Goal: Task Accomplishment & Management: Complete application form

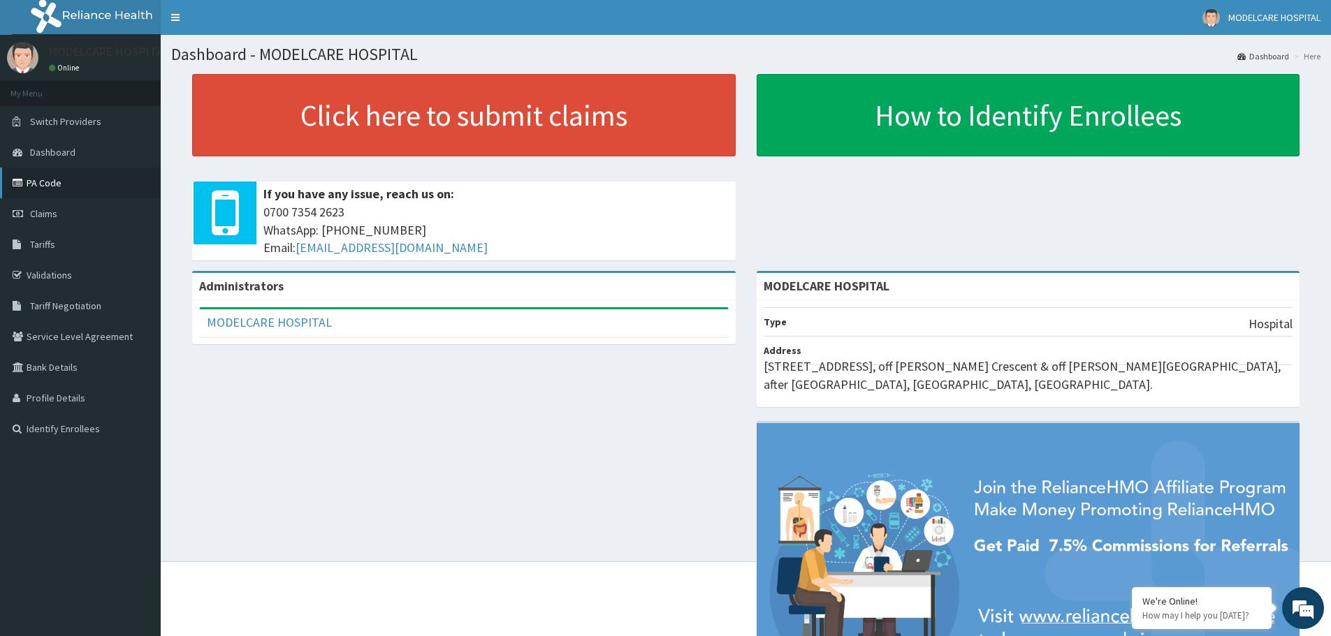
click at [102, 184] on link "PA Code" at bounding box center [80, 183] width 161 height 31
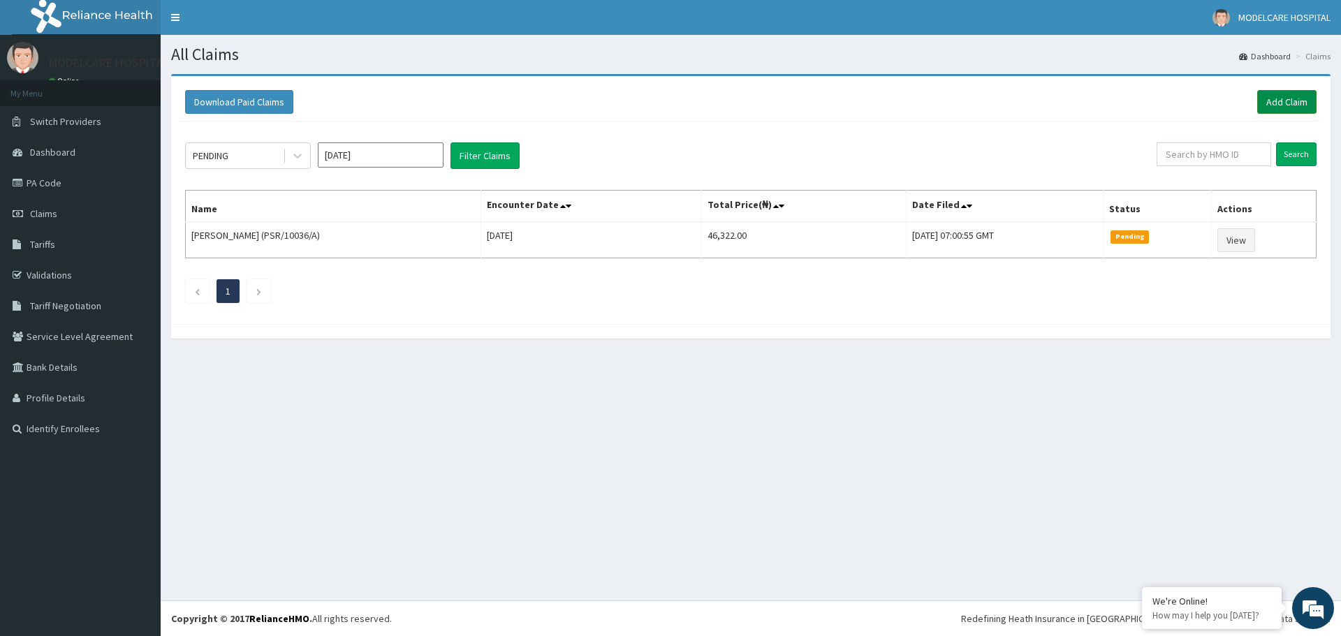
click at [1273, 101] on link "Add Claim" at bounding box center [1286, 102] width 59 height 24
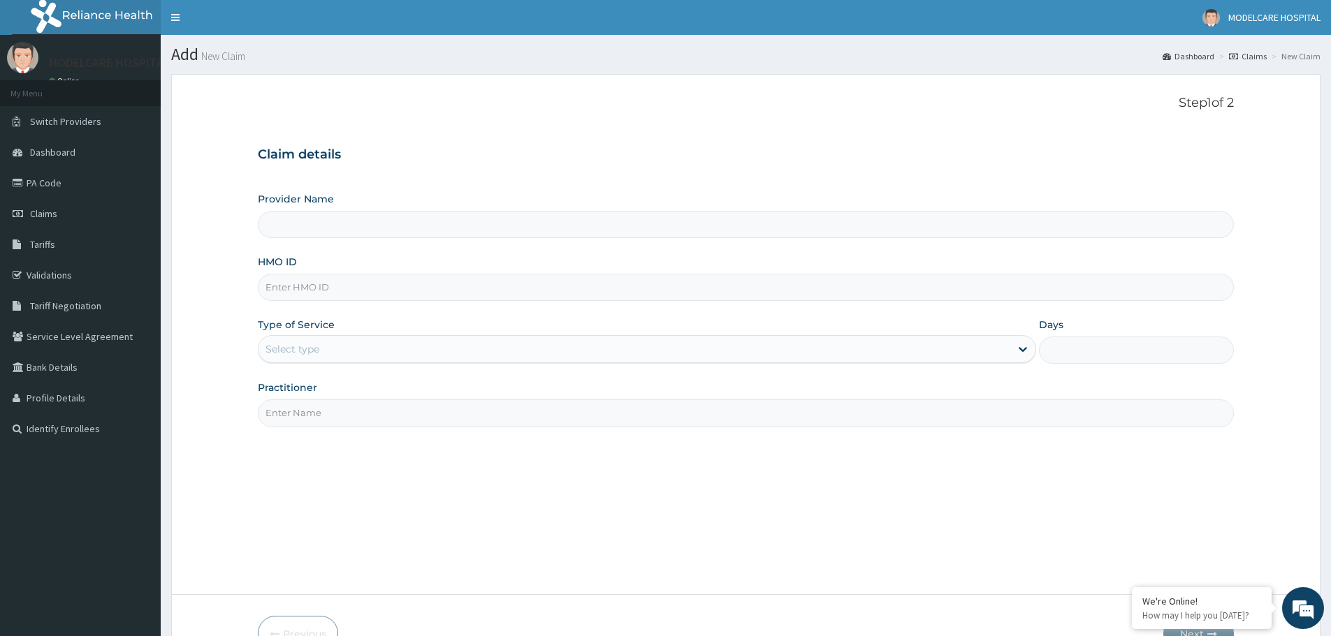
type input "MODELCARE HOSPITAL"
click at [390, 292] on input "HMO ID" at bounding box center [746, 287] width 976 height 27
type input "cwp/10147/a"
click at [454, 349] on div "Select type" at bounding box center [634, 349] width 752 height 22
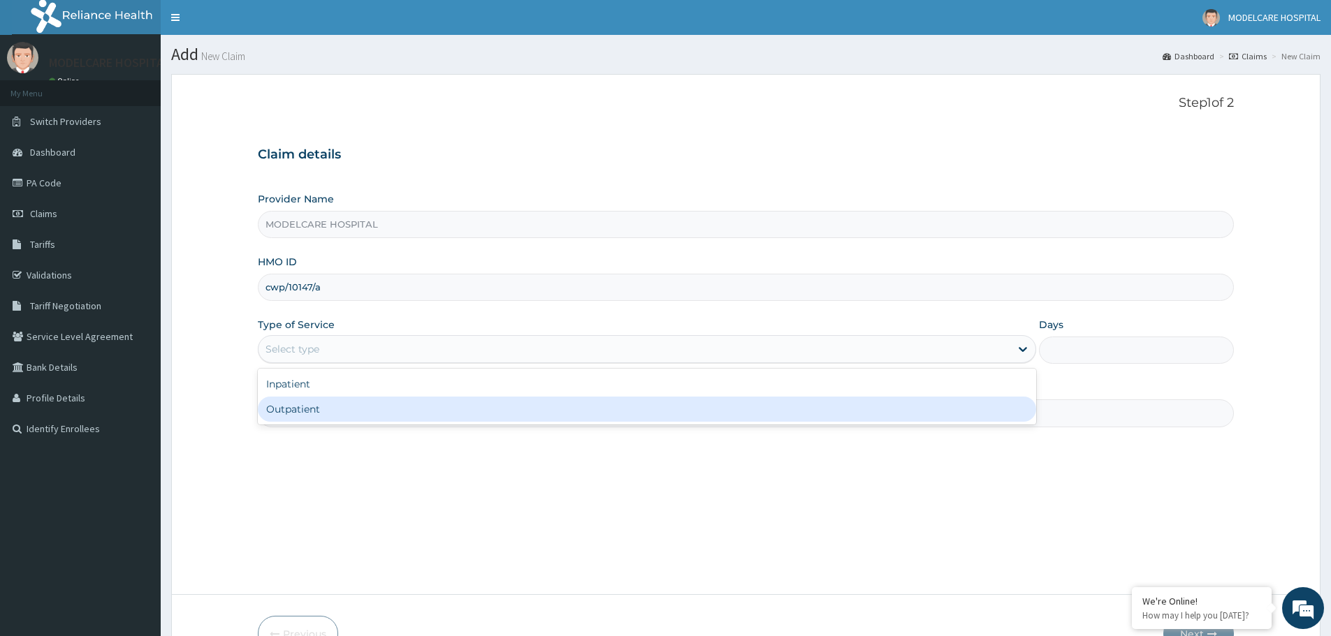
click at [403, 412] on div "Outpatient" at bounding box center [647, 409] width 778 height 25
type input "1"
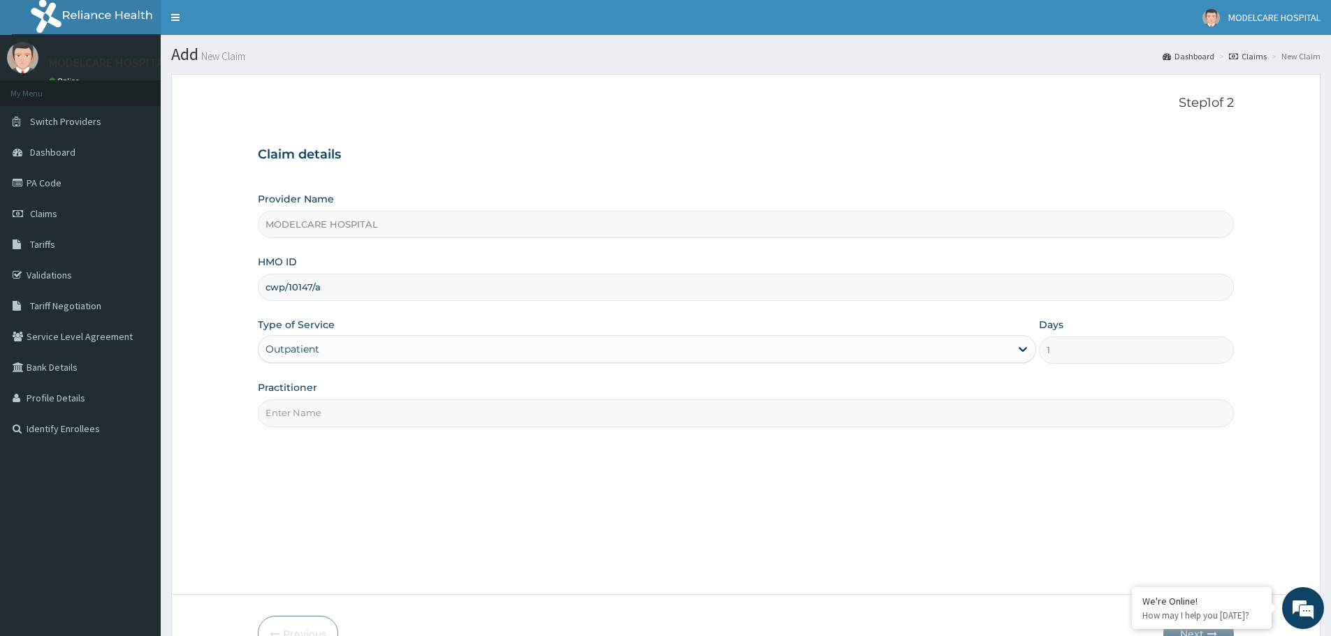
click at [412, 410] on input "Practitioner" at bounding box center [746, 413] width 976 height 27
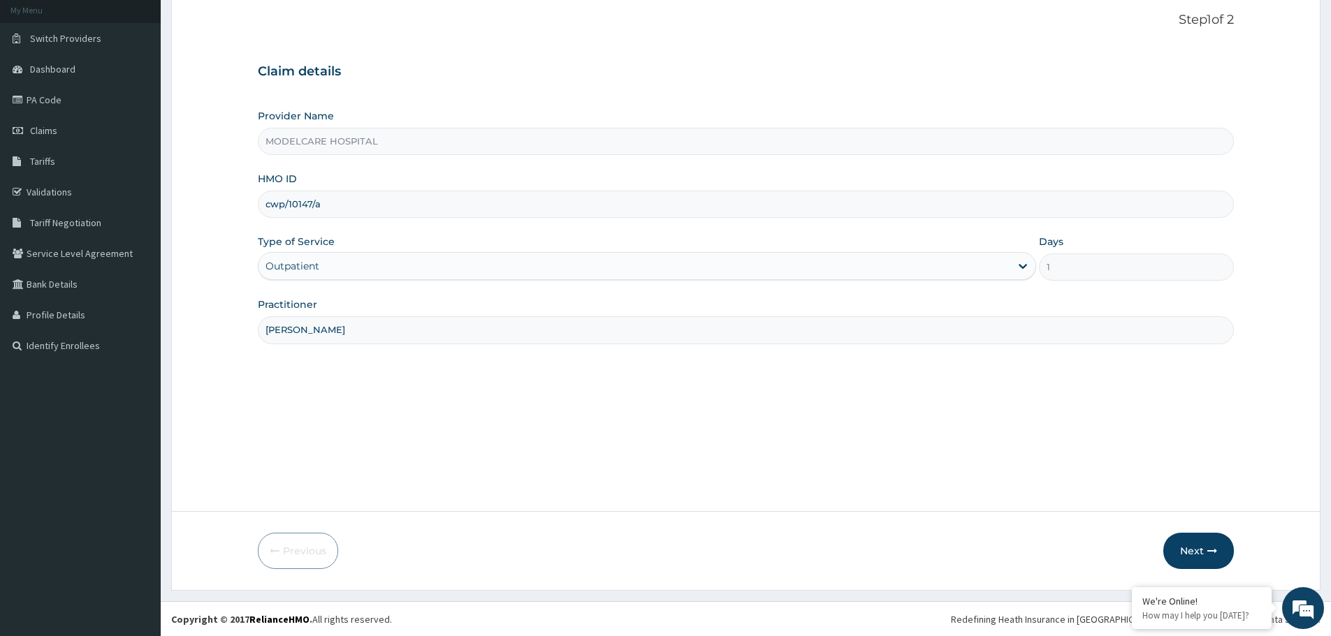
scroll to position [84, 0]
type input "[PERSON_NAME]"
click at [1205, 550] on button "Next" at bounding box center [1198, 550] width 71 height 36
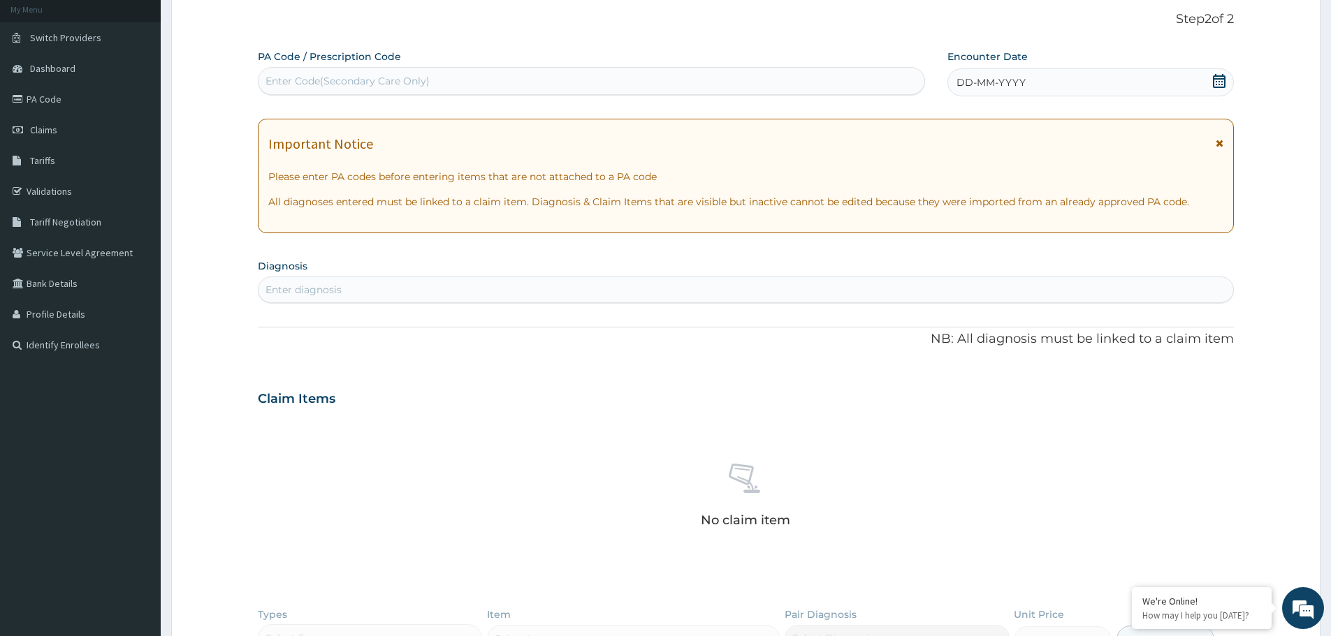
click at [1056, 83] on div "DD-MM-YYYY" at bounding box center [1090, 82] width 286 height 28
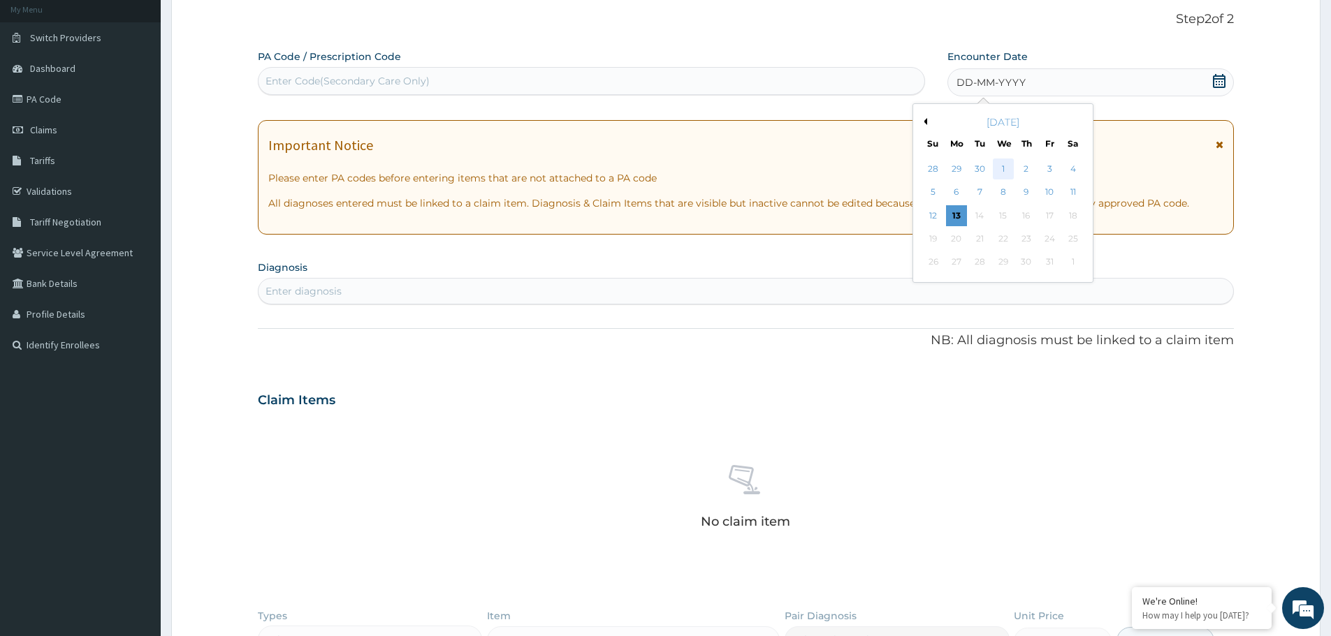
click at [1002, 170] on div "1" at bounding box center [1003, 169] width 21 height 21
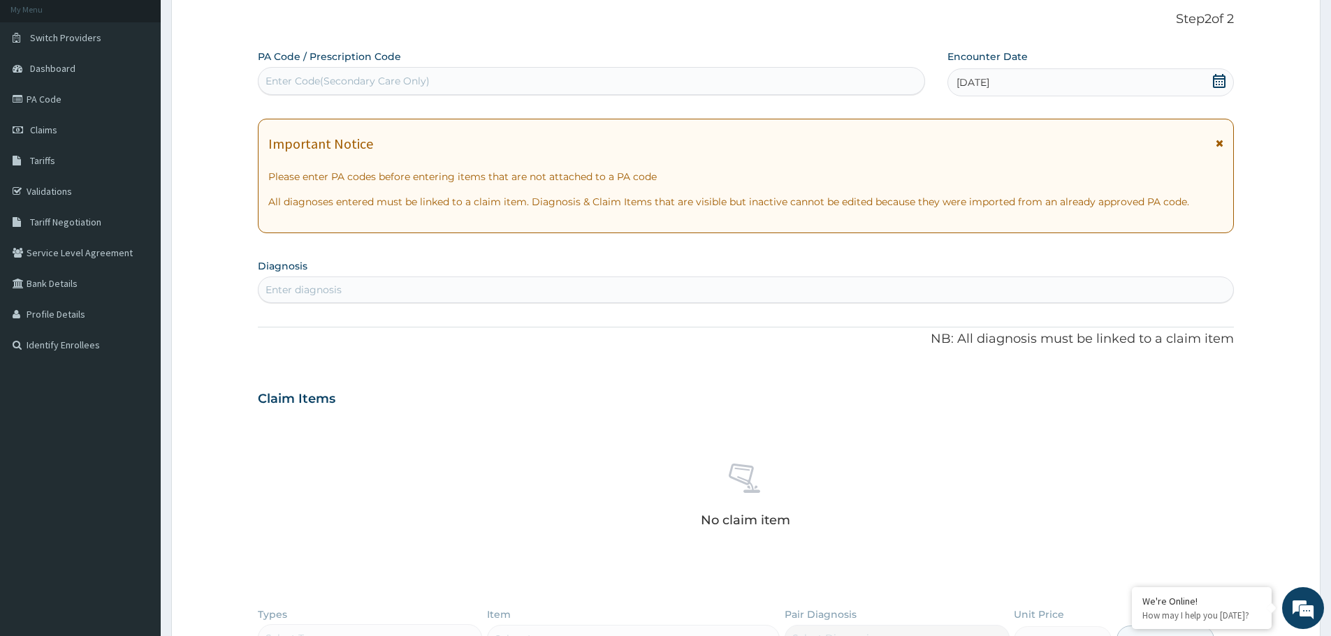
click at [442, 286] on div "Enter diagnosis" at bounding box center [745, 290] width 974 height 22
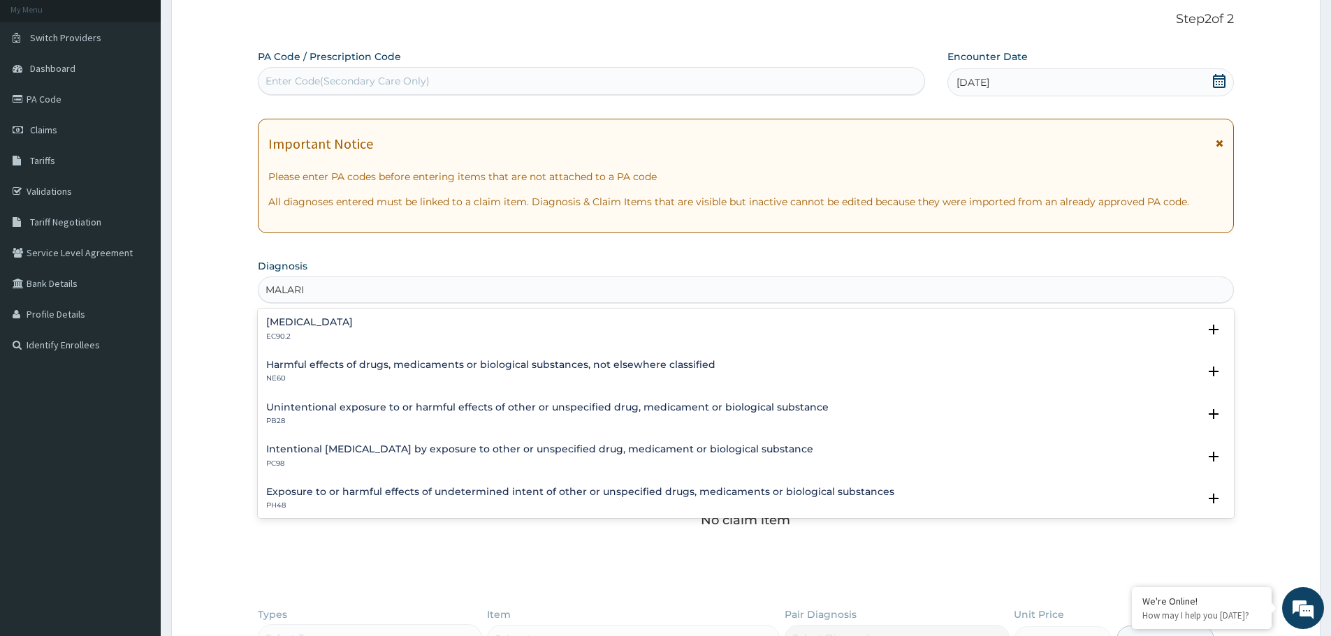
type input "[MEDICAL_DATA]"
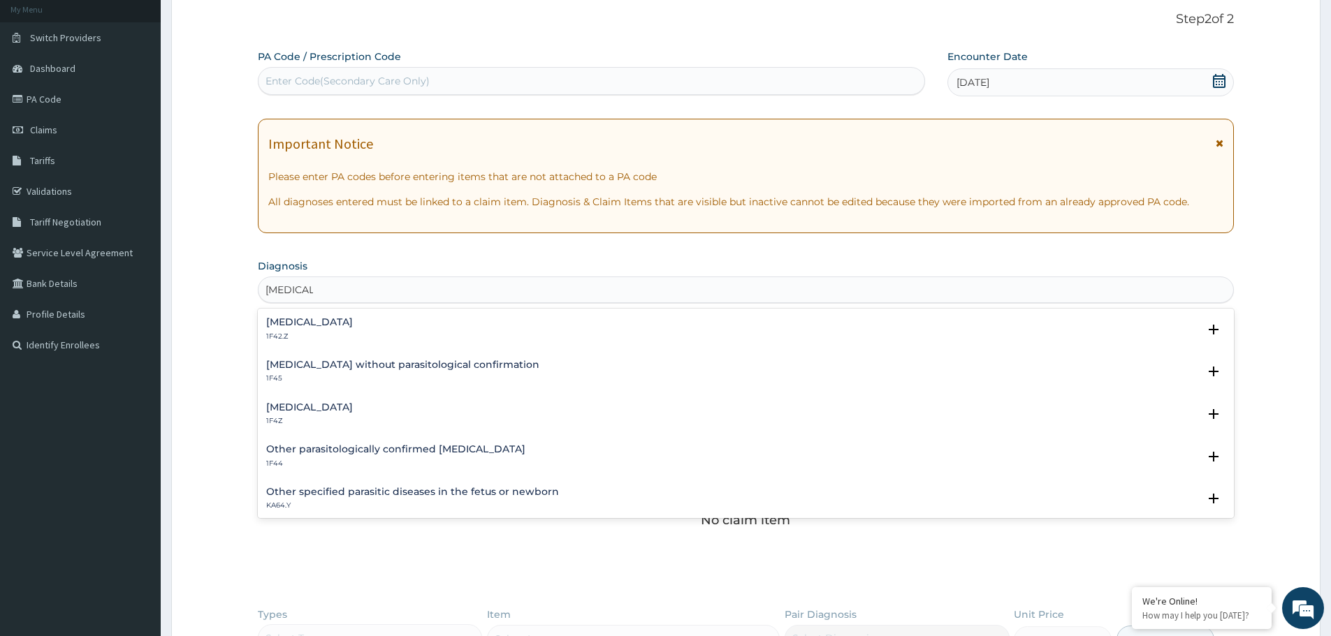
click at [296, 415] on div "[MEDICAL_DATA] 1F4Z" at bounding box center [309, 414] width 87 height 24
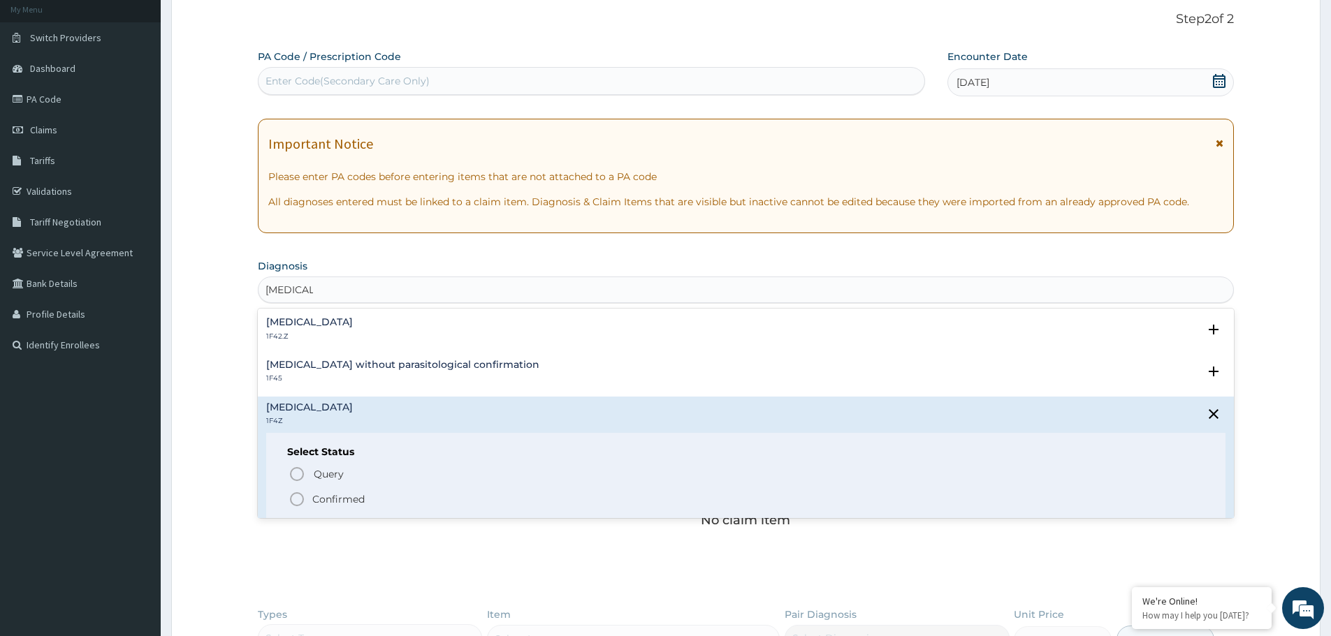
click at [297, 500] on icon "status option filled" at bounding box center [296, 499] width 17 height 17
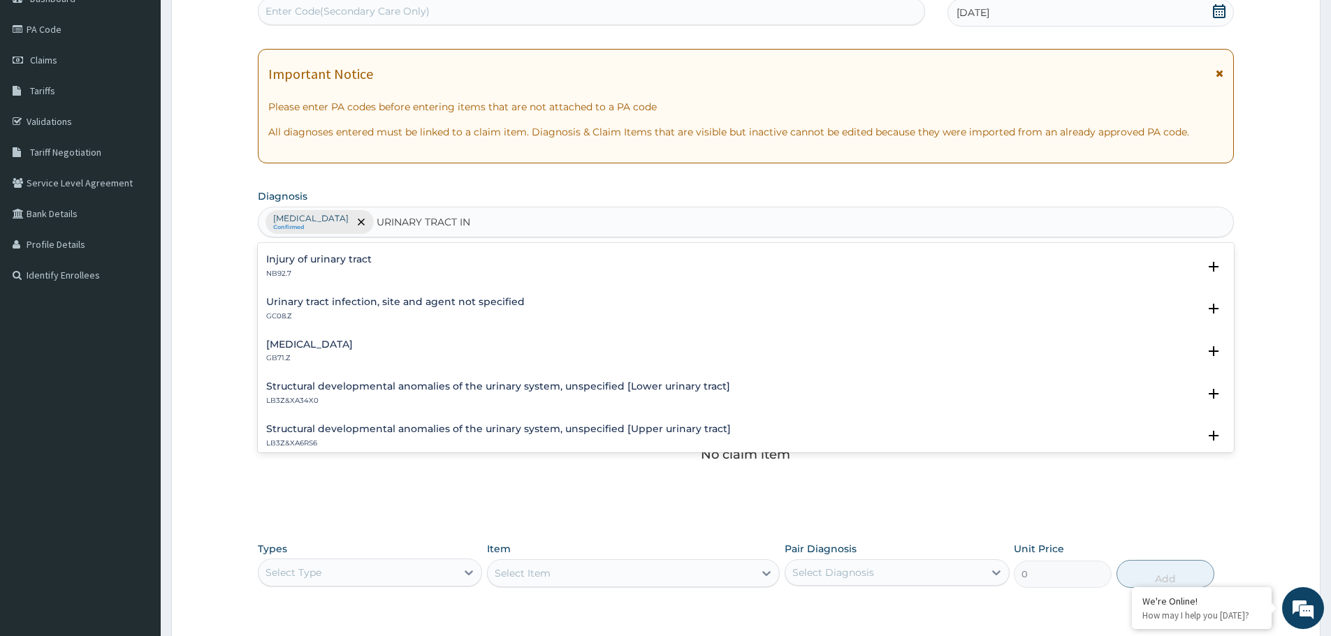
scroll to position [210, 0]
type input "URINARY TRACT IN"
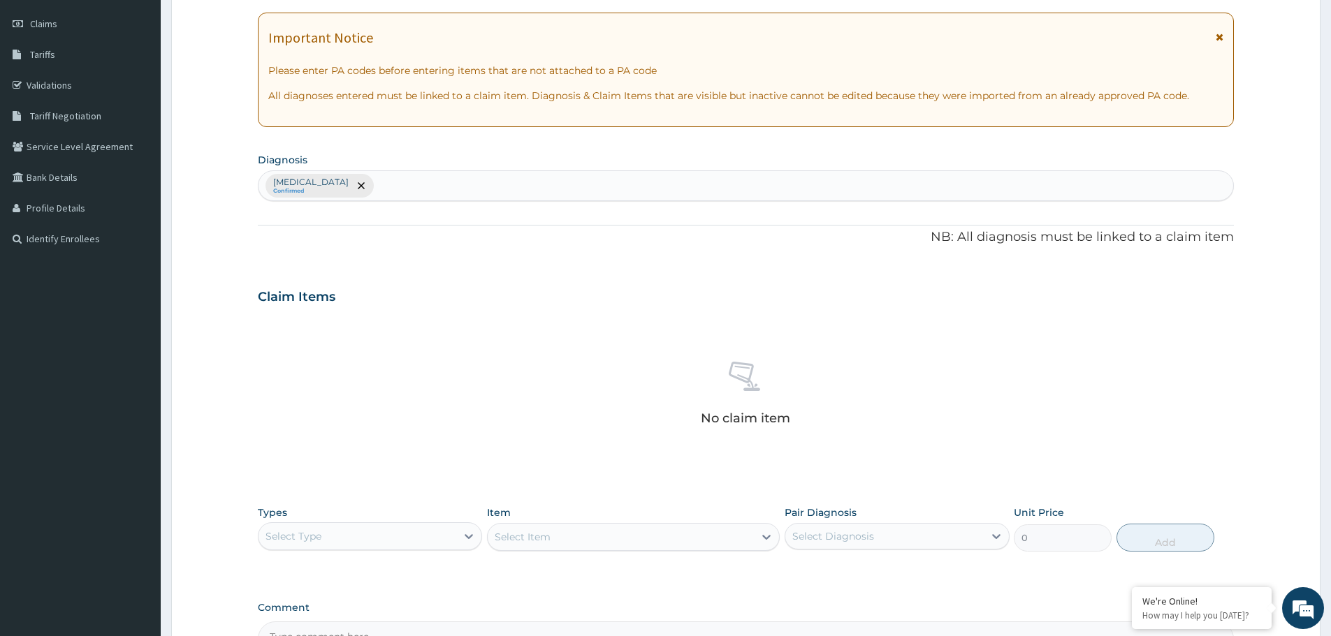
scroll to position [224, 0]
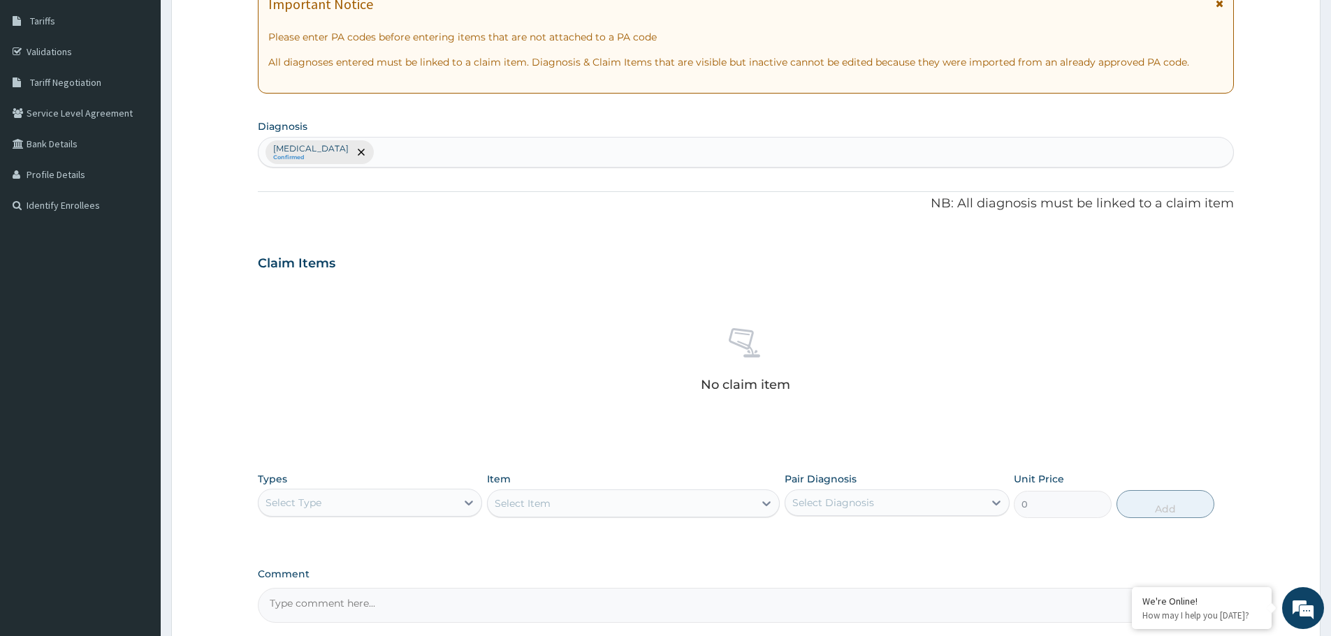
click at [459, 160] on div "[MEDICAL_DATA] Confirmed" at bounding box center [745, 152] width 974 height 29
type input "urinary tract infec"
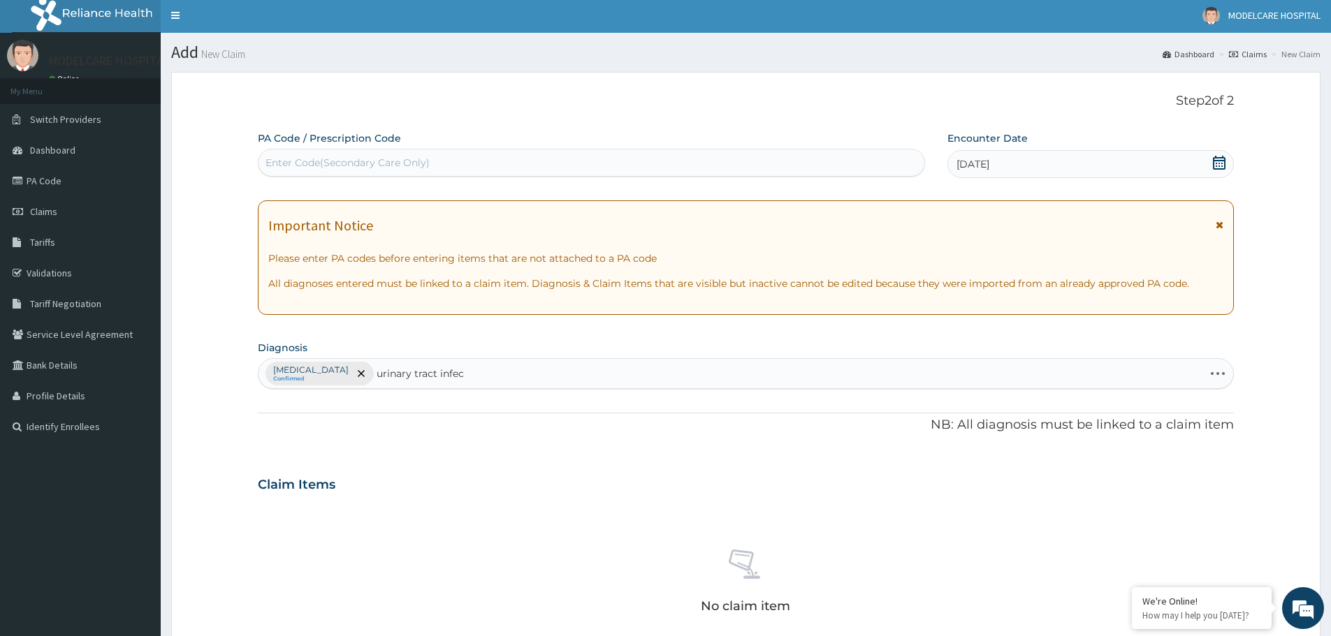
scroll to position [0, 0]
